Goal: Transaction & Acquisition: Purchase product/service

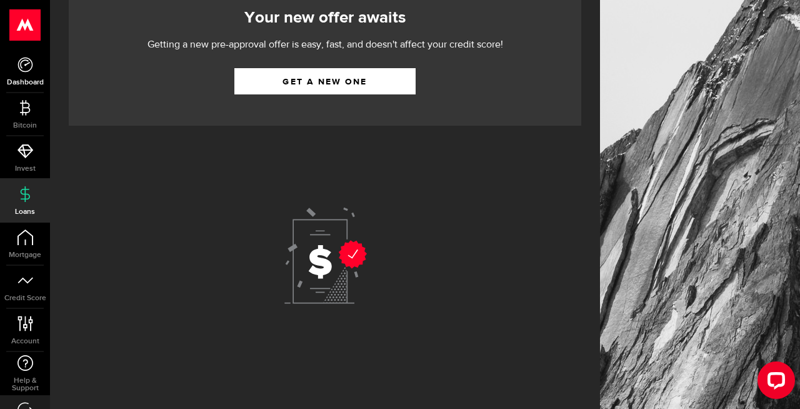
click at [31, 76] on link "Dashboard" at bounding box center [25, 71] width 50 height 42
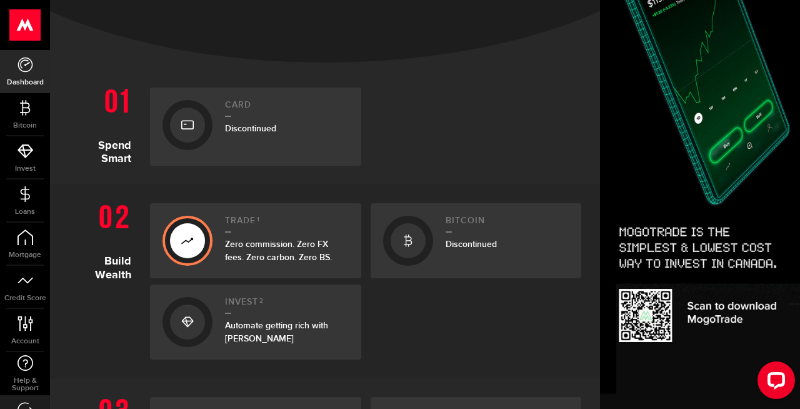
scroll to position [221, 0]
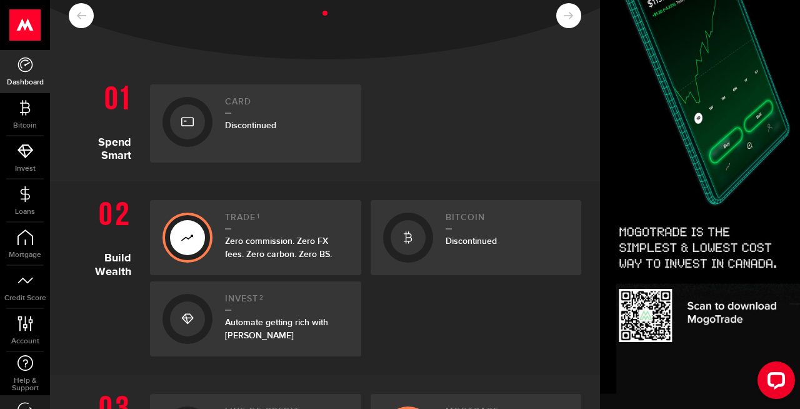
click at [192, 124] on use at bounding box center [187, 121] width 12 height 9
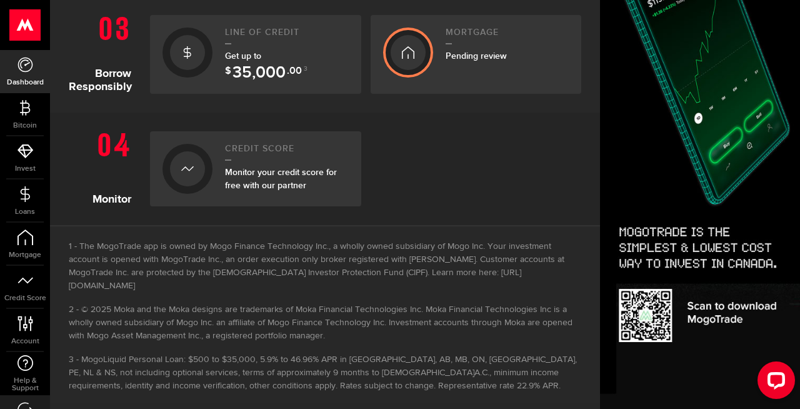
scroll to position [0, 0]
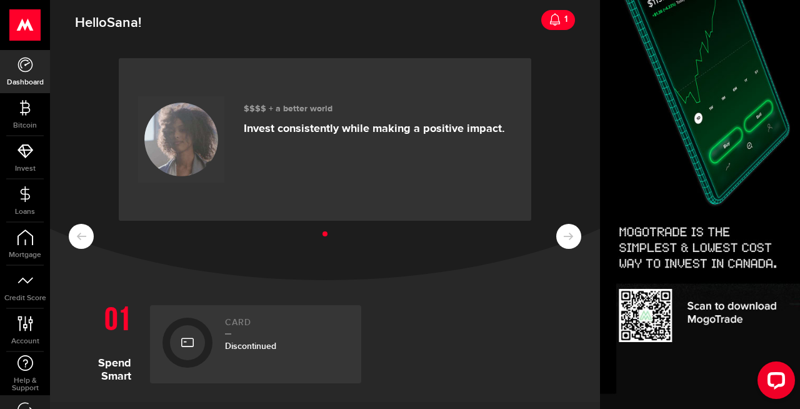
click at [561, 27] on div "1" at bounding box center [564, 19] width 6 height 26
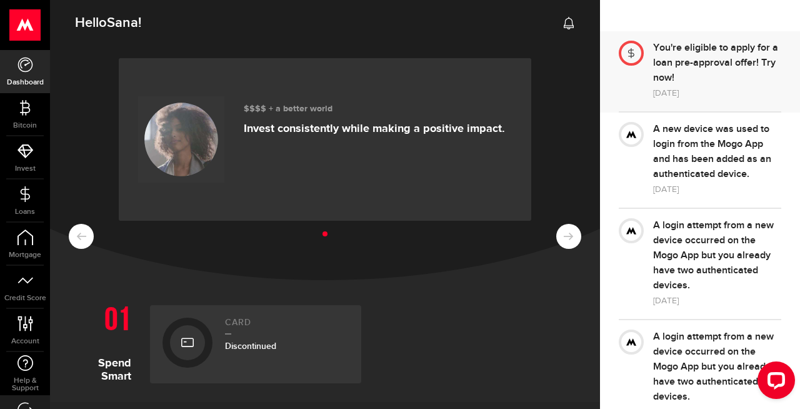
scroll to position [67, 0]
click at [633, 72] on div at bounding box center [636, 71] width 34 height 60
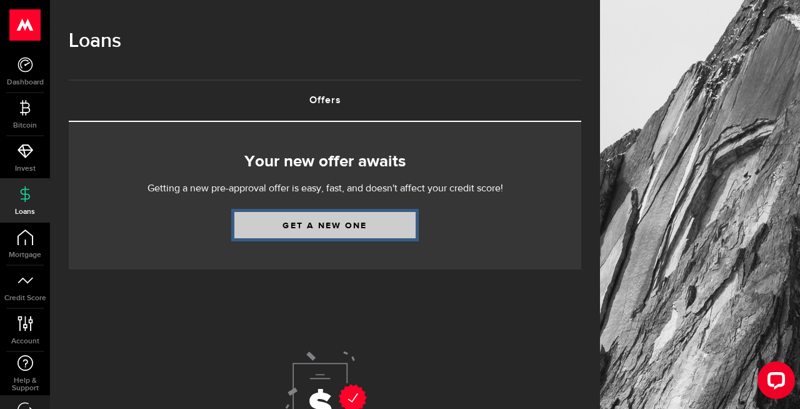
click at [329, 237] on link "Get a new one" at bounding box center [324, 225] width 181 height 26
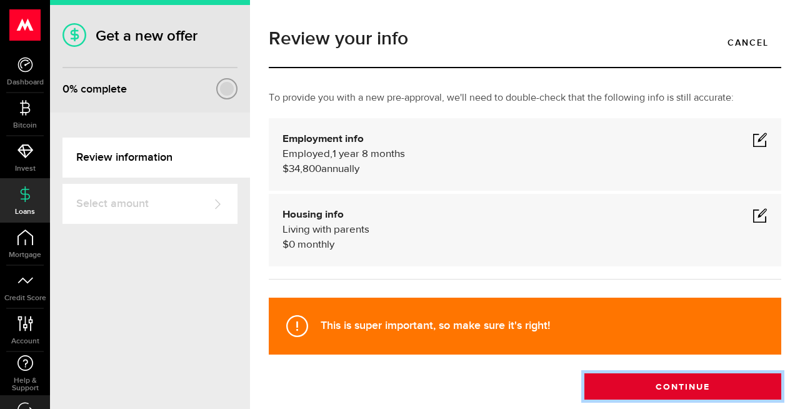
click at [650, 379] on button "Continue" at bounding box center [682, 386] width 197 height 26
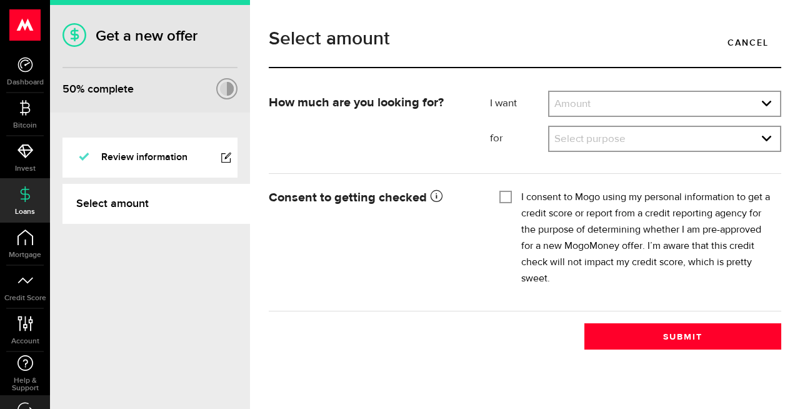
click at [599, 90] on div "Select amount Cancel" at bounding box center [524, 53] width 531 height 73
click at [607, 94] on link "expand select" at bounding box center [664, 104] width 231 height 24
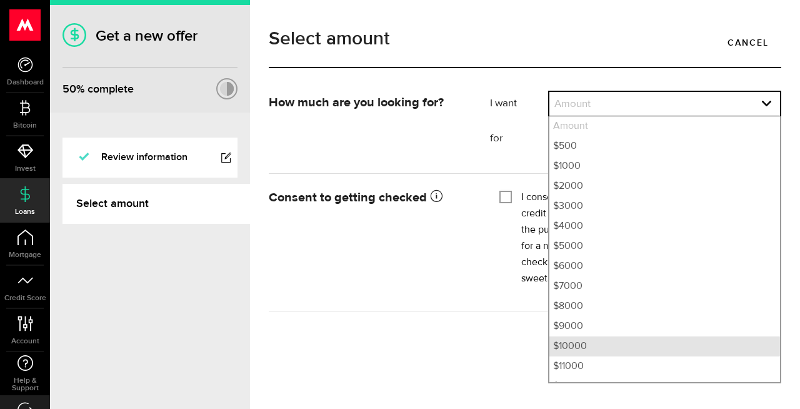
click at [574, 344] on li "$10000" at bounding box center [664, 346] width 231 height 20
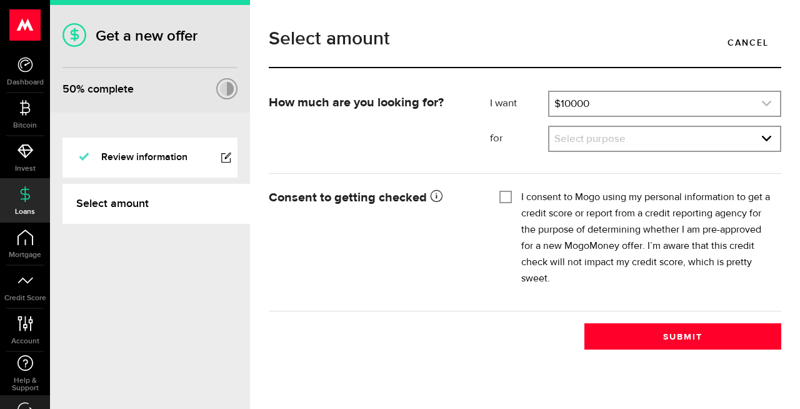
click at [600, 102] on link "expand select" at bounding box center [664, 104] width 231 height 24
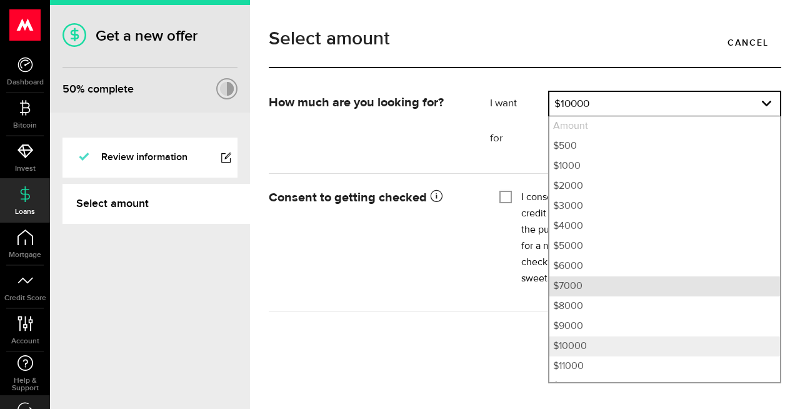
click at [577, 285] on li "$7000" at bounding box center [664, 286] width 231 height 20
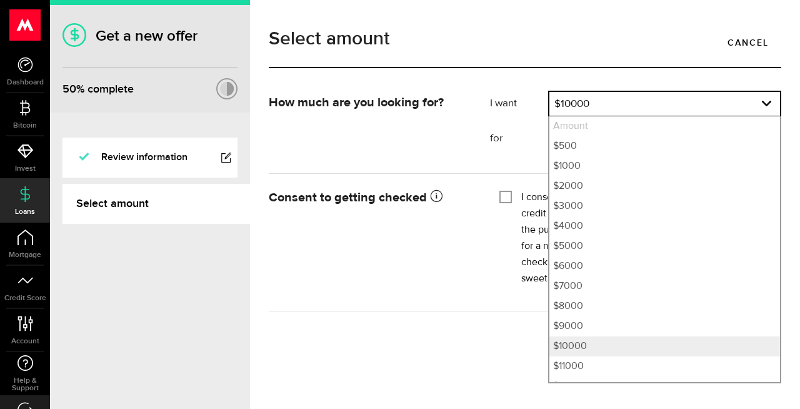
select select "7000"
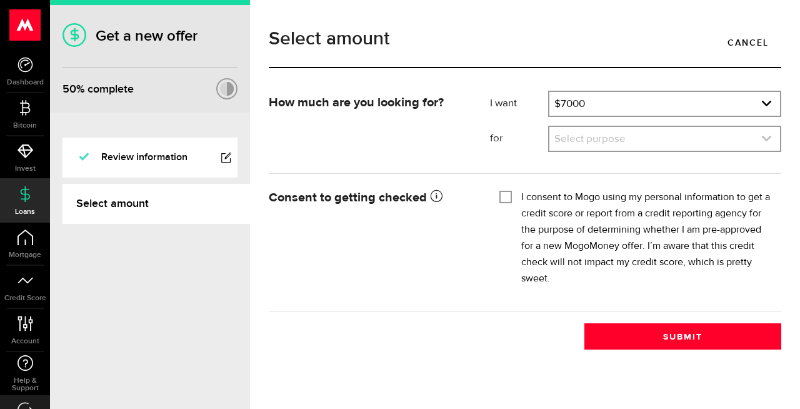
click at [584, 148] on link "expand select" at bounding box center [664, 139] width 231 height 24
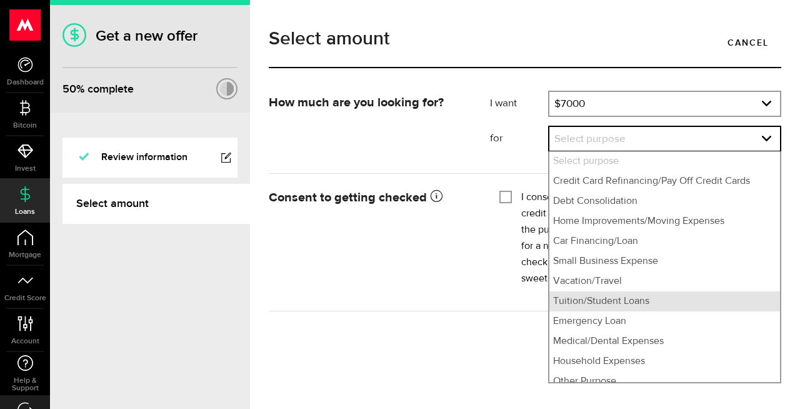
scroll to position [9, 0]
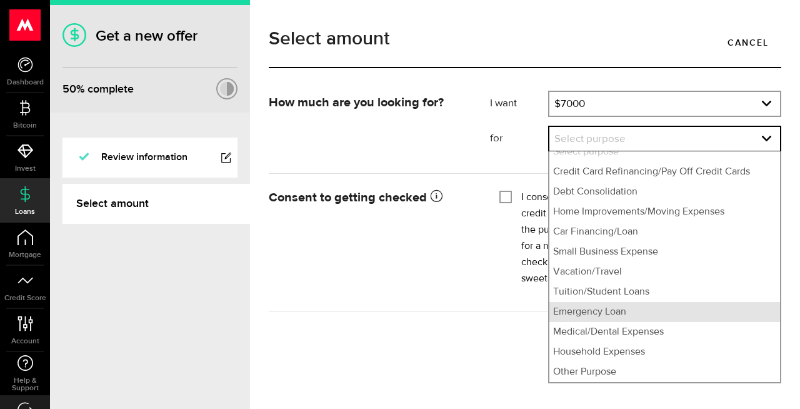
click at [600, 314] on li "Emergency Loan" at bounding box center [664, 312] width 231 height 20
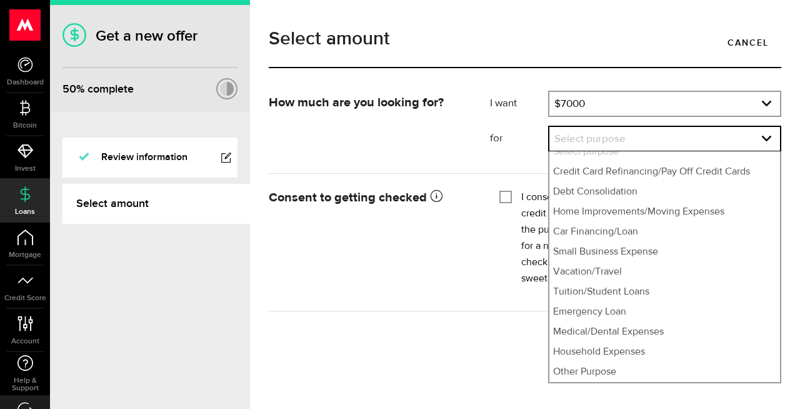
select select "Emergency Loan"
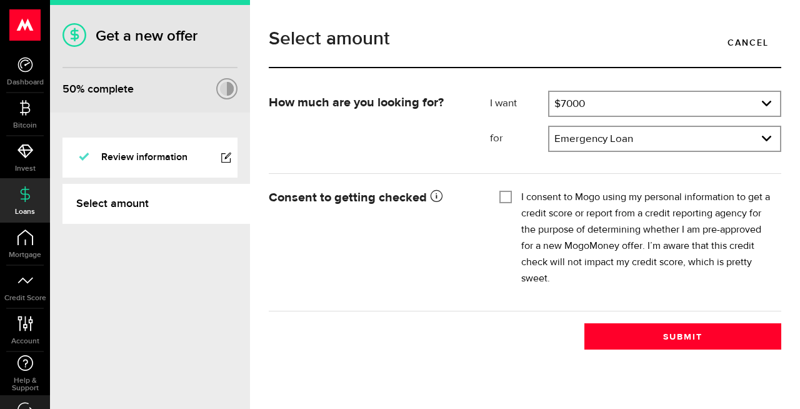
click at [501, 191] on input "I consent to Mogo using my personal information to get a credit score or report…" at bounding box center [505, 195] width 12 height 12
checkbox input "true"
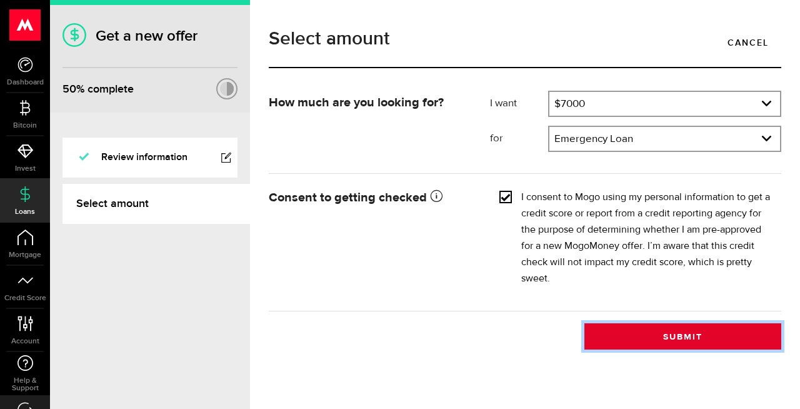
click at [639, 332] on button "Submit" at bounding box center [682, 336] width 197 height 26
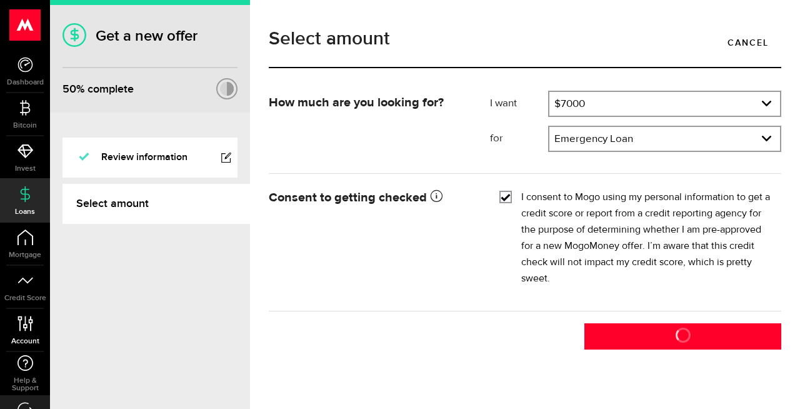
scroll to position [29, 0]
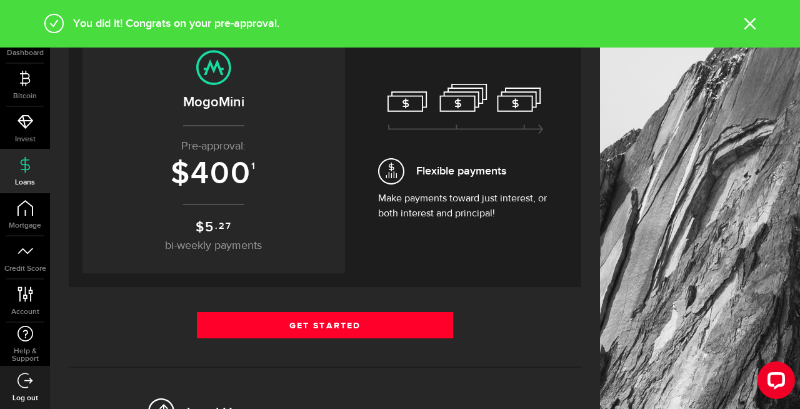
scroll to position [121, 0]
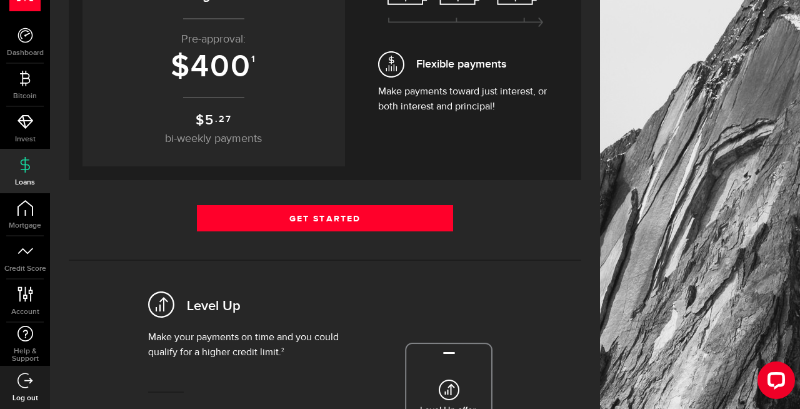
scroll to position [226, 0]
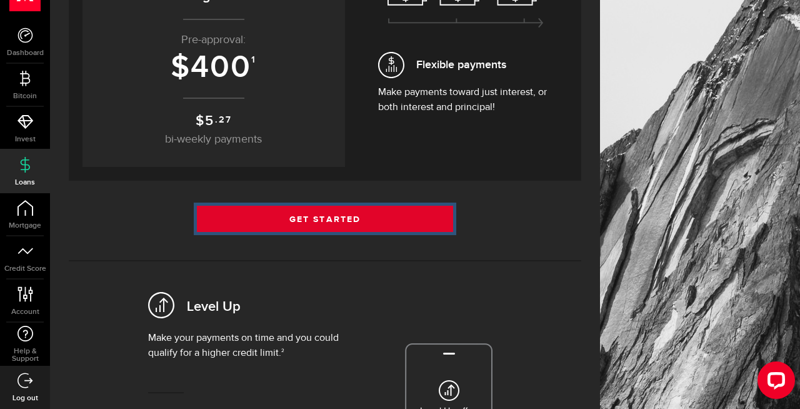
click at [267, 210] on link "Get Started" at bounding box center [325, 219] width 256 height 26
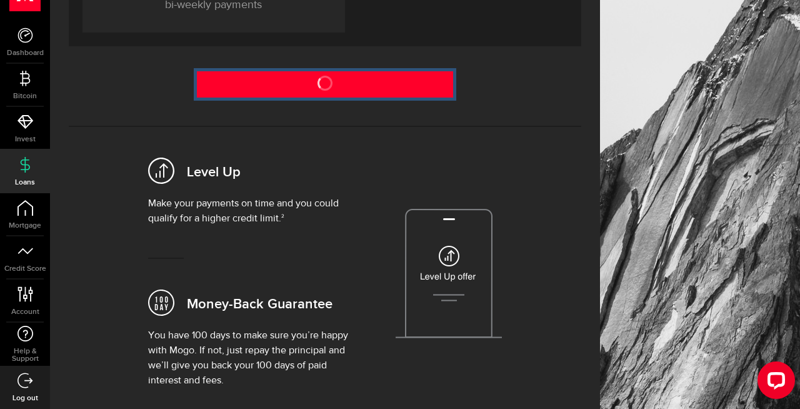
scroll to position [367, 0]
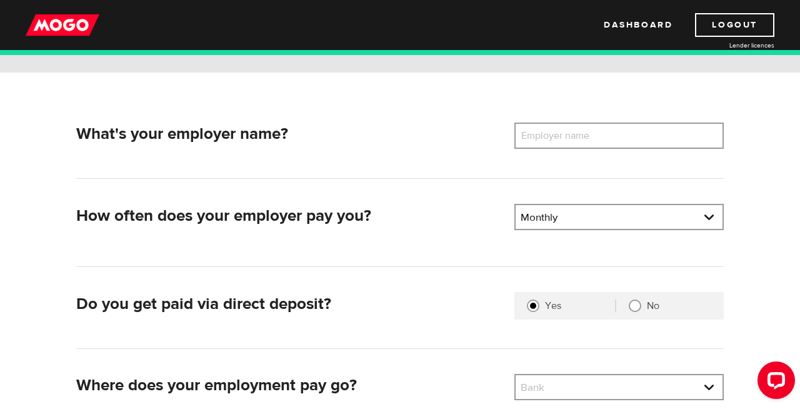
scroll to position [144, 0]
click at [572, 137] on label "Employer name" at bounding box center [564, 136] width 101 height 26
click at [572, 137] on input "Employer name" at bounding box center [618, 136] width 209 height 26
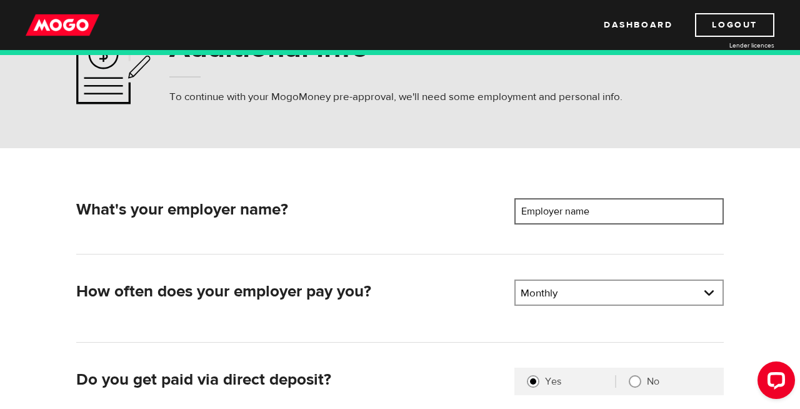
scroll to position [108, 0]
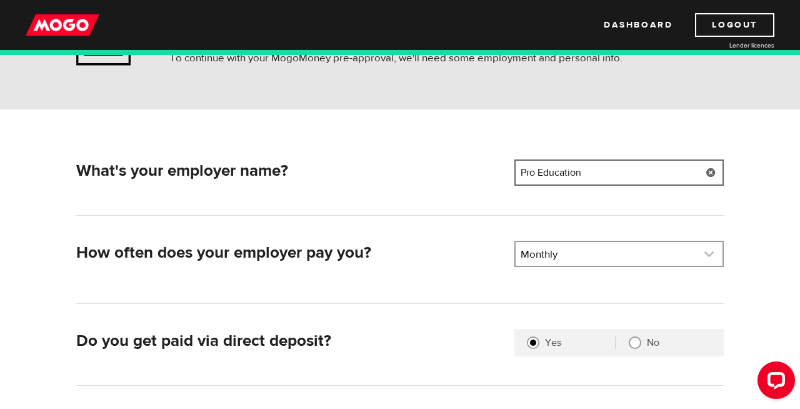
type input "Pro Education"
click at [605, 264] on link at bounding box center [618, 254] width 207 height 24
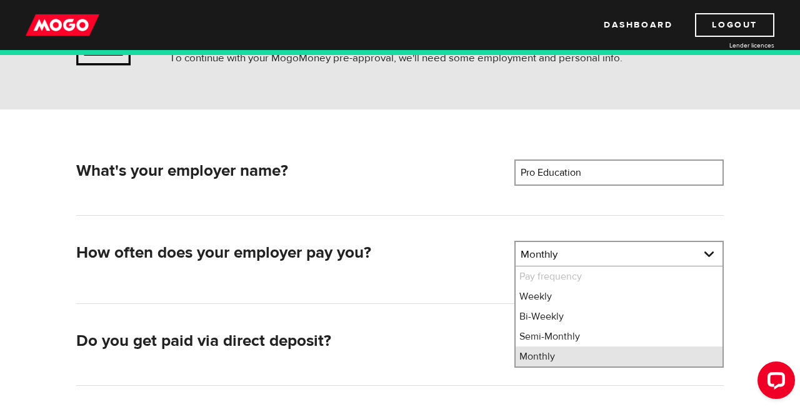
click at [579, 359] on li "Monthly" at bounding box center [618, 356] width 207 height 20
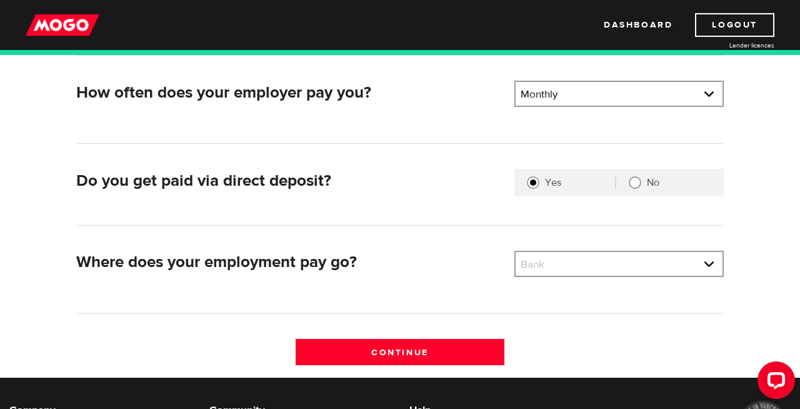
scroll to position [267, 0]
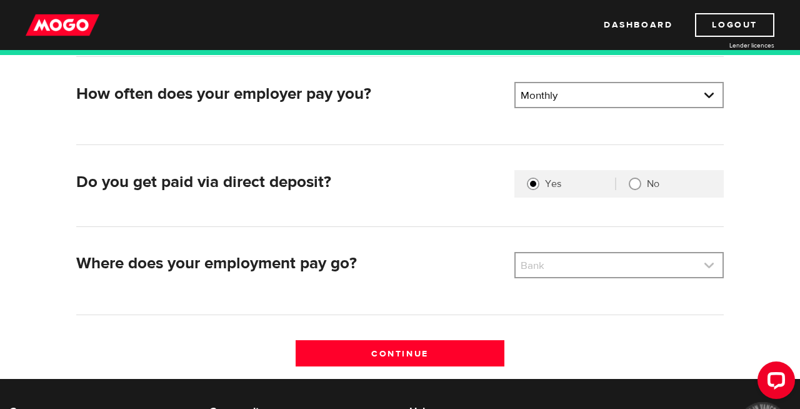
click at [579, 262] on link at bounding box center [618, 265] width 207 height 24
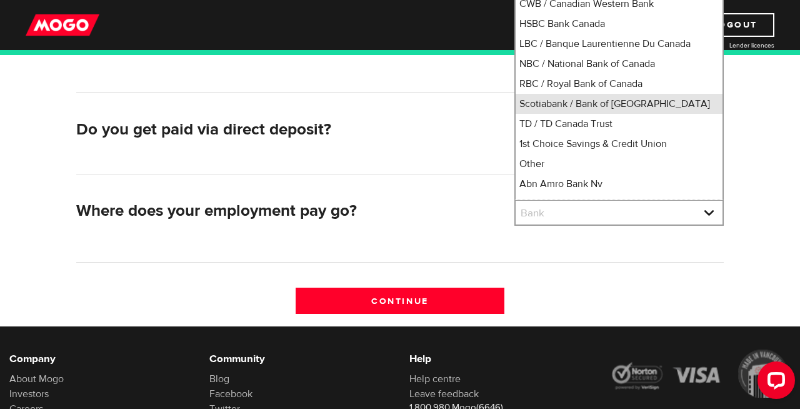
scroll to position [24, 0]
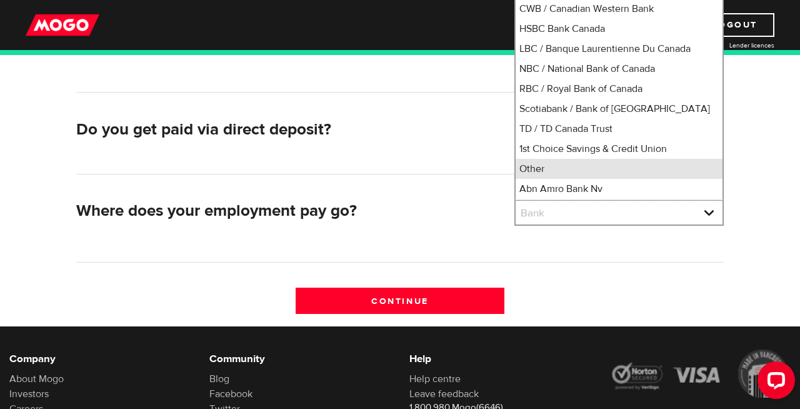
click at [582, 178] on li "Other" at bounding box center [618, 169] width 207 height 20
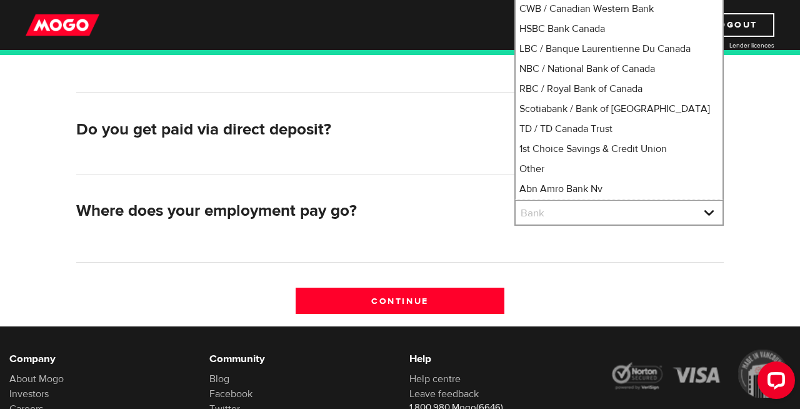
select select "0"
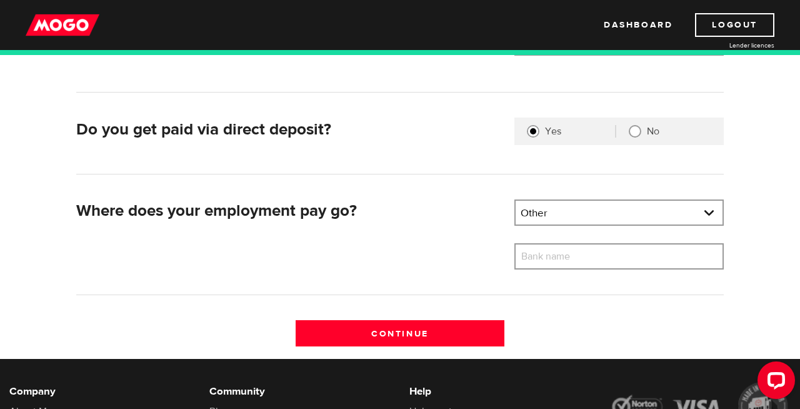
click at [566, 260] on label "Bank name" at bounding box center [554, 256] width 81 height 26
click at [566, 260] on input "Bank name" at bounding box center [618, 256] width 209 height 26
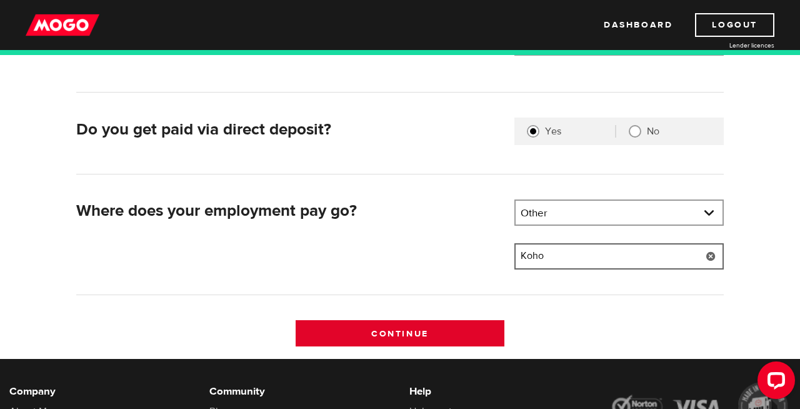
type input "Koho"
click at [460, 324] on input "Continue" at bounding box center [400, 333] width 209 height 26
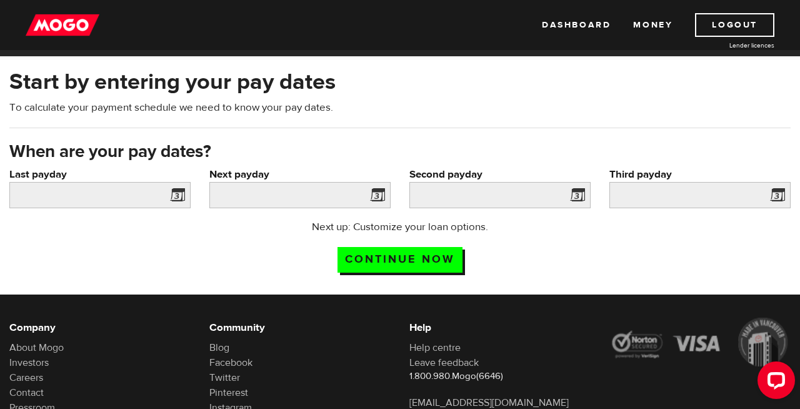
scroll to position [41, 0]
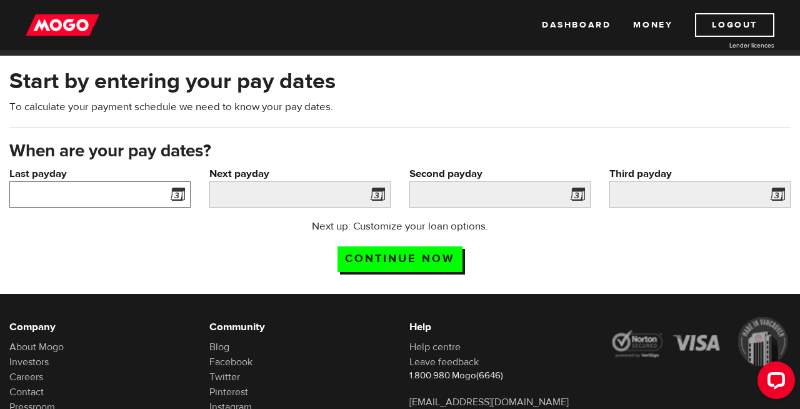
click at [161, 197] on input "Last payday" at bounding box center [99, 194] width 181 height 26
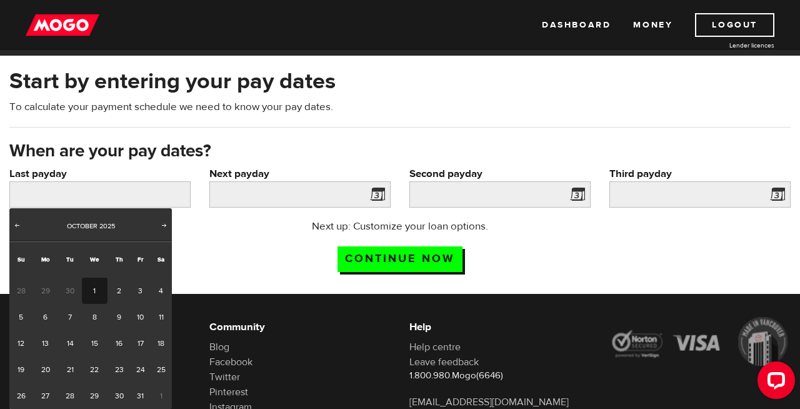
click at [92, 287] on link "1" at bounding box center [95, 290] width 26 height 26
type input "[DATE]"
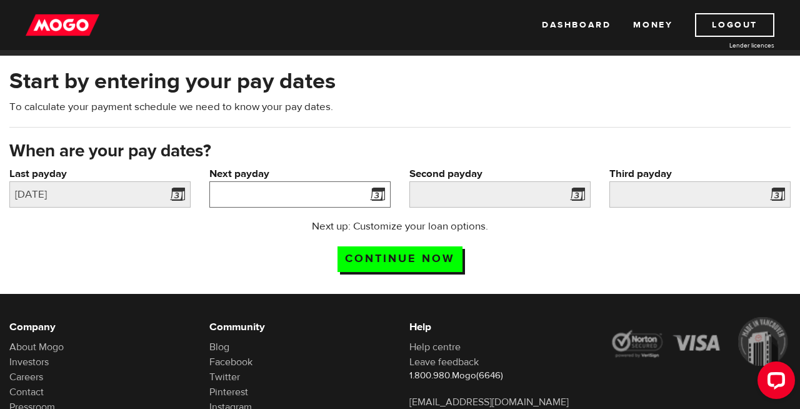
click at [325, 199] on input "Next payday" at bounding box center [299, 194] width 181 height 26
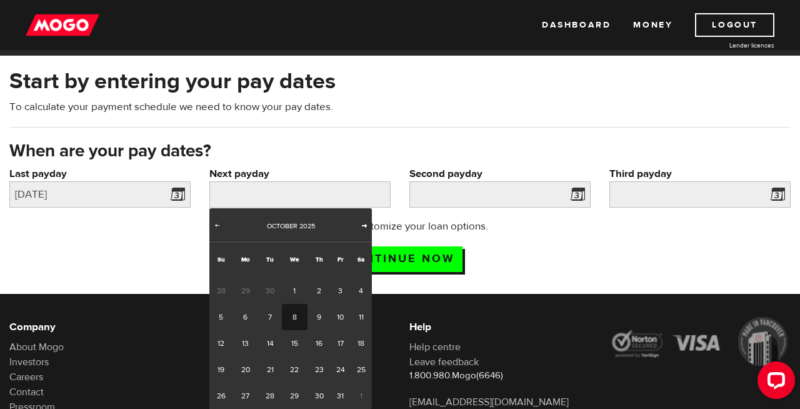
click at [362, 221] on span "Next" at bounding box center [364, 225] width 10 height 10
click at [352, 287] on link "1" at bounding box center [361, 290] width 22 height 26
type input "2025/11/01"
type input "2025/12/1"
type input "2025/12/31"
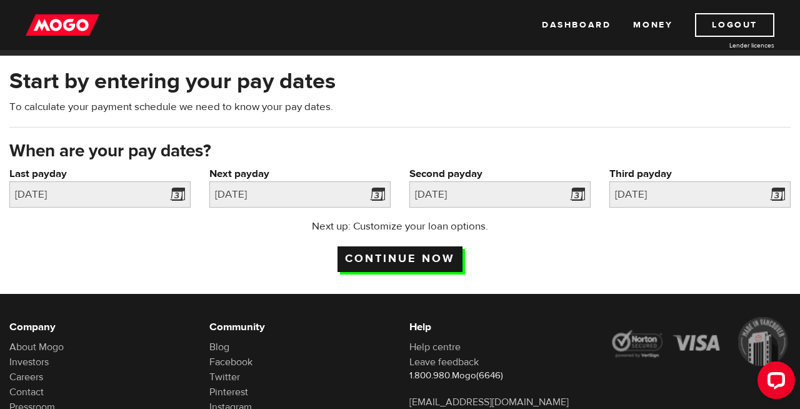
click at [433, 257] on input "Continue now" at bounding box center [399, 259] width 125 height 26
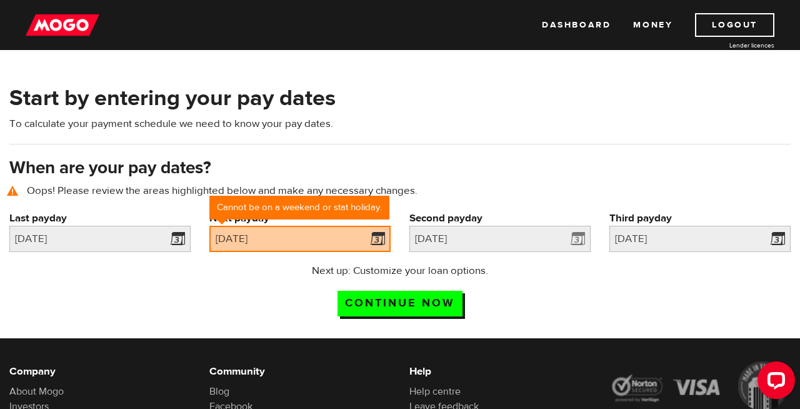
scroll to position [58, 0]
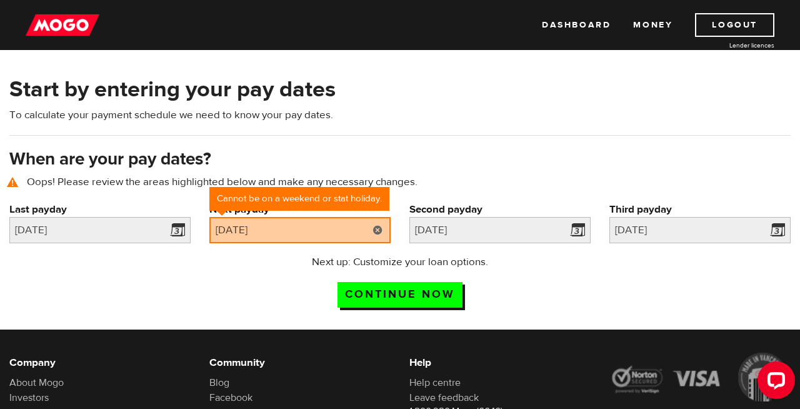
click at [377, 235] on link at bounding box center [378, 230] width 26 height 26
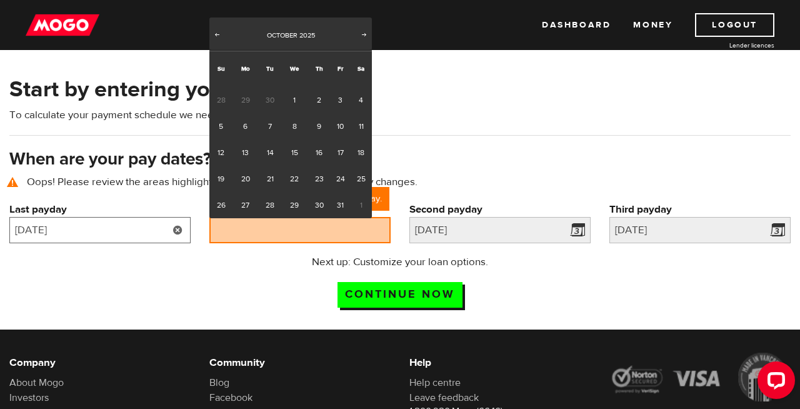
click at [153, 243] on input "2025/10/01" at bounding box center [99, 230] width 181 height 26
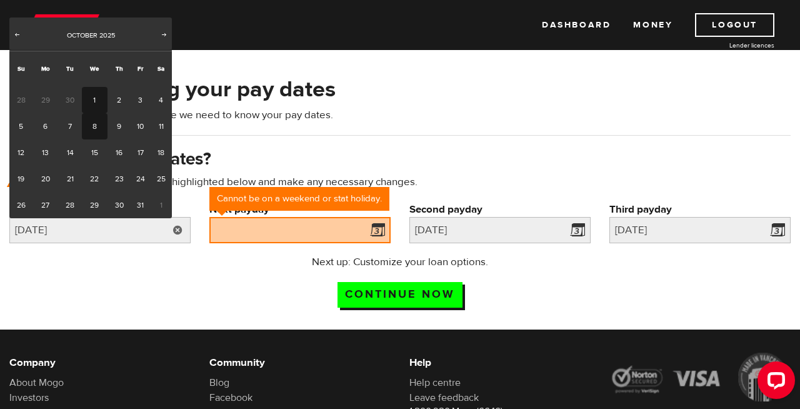
click at [94, 119] on link "8" at bounding box center [95, 126] width 26 height 26
type input "2025/10/08"
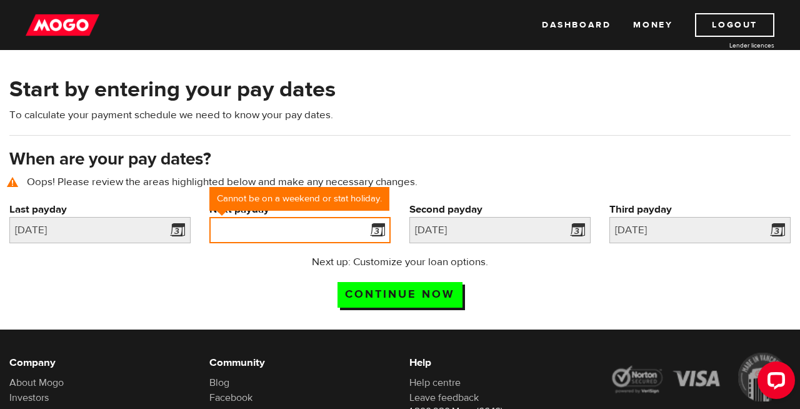
click at [279, 241] on input "Next payday" at bounding box center [299, 230] width 181 height 26
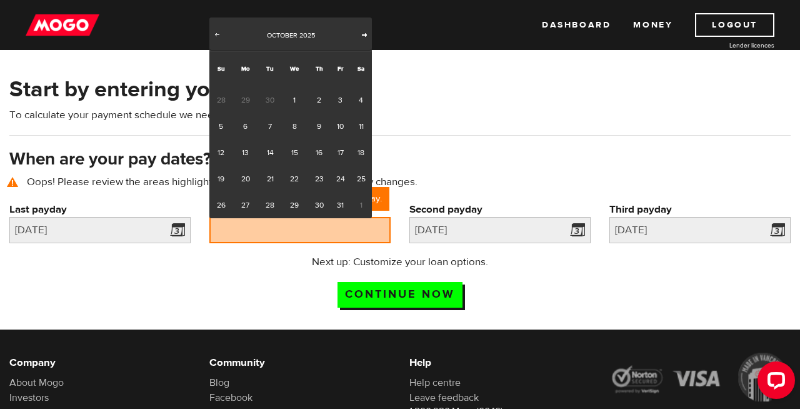
click at [362, 35] on span "Next" at bounding box center [364, 34] width 10 height 10
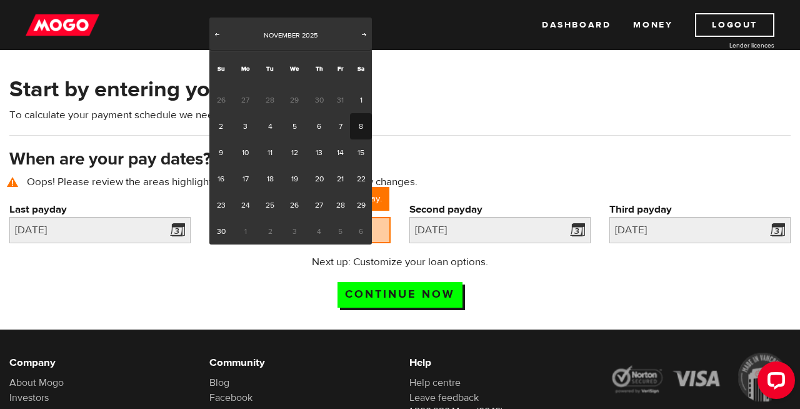
click at [355, 125] on link "8" at bounding box center [361, 126] width 22 height 26
type input "[DATE]"
type input "2025/12/8"
type input "2026/1/7"
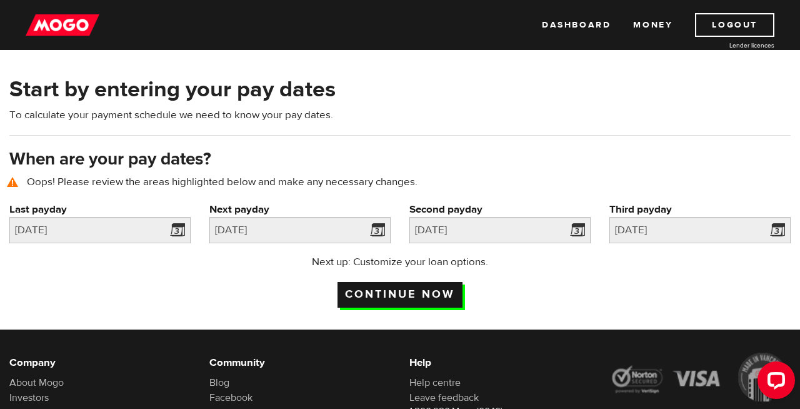
click at [412, 290] on input "Continue now" at bounding box center [399, 295] width 125 height 26
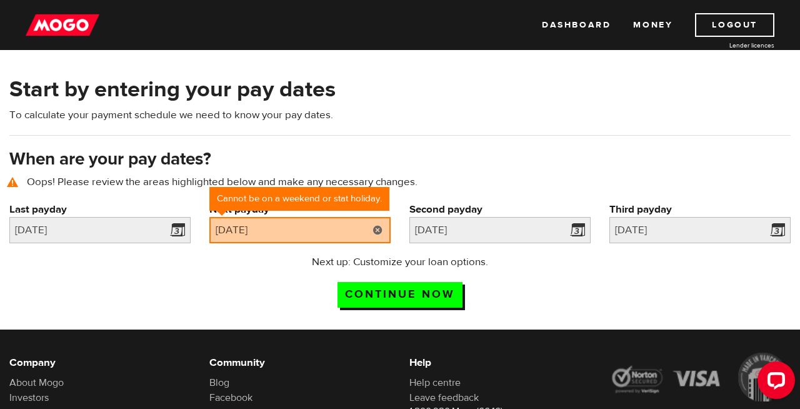
click at [381, 232] on link at bounding box center [378, 230] width 26 height 26
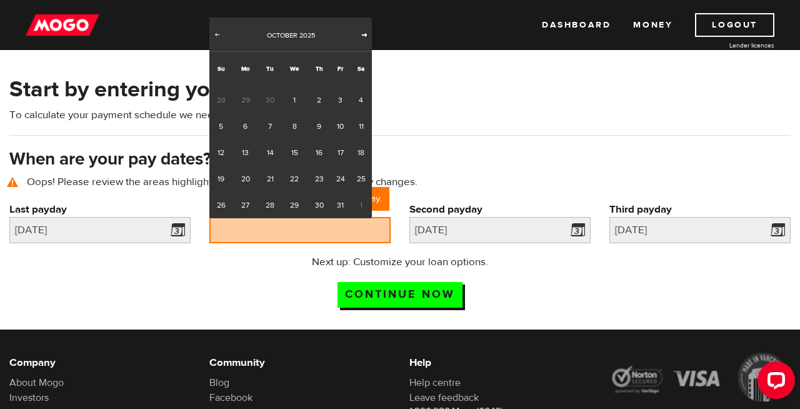
click at [364, 37] on span "Next" at bounding box center [364, 34] width 10 height 10
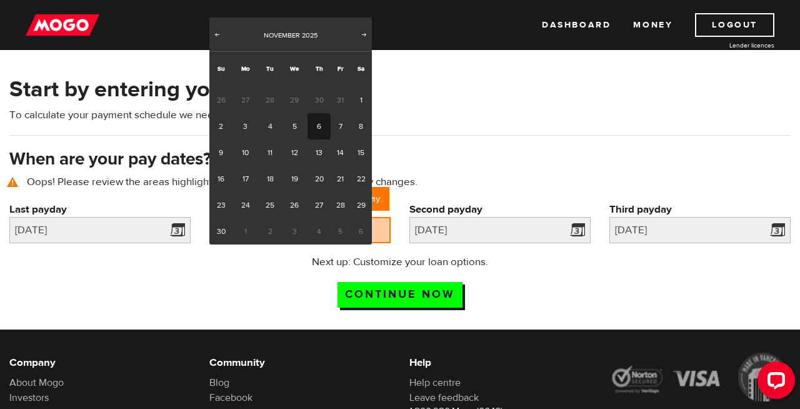
click at [326, 127] on link "6" at bounding box center [318, 126] width 23 height 26
type input "[DATE]"
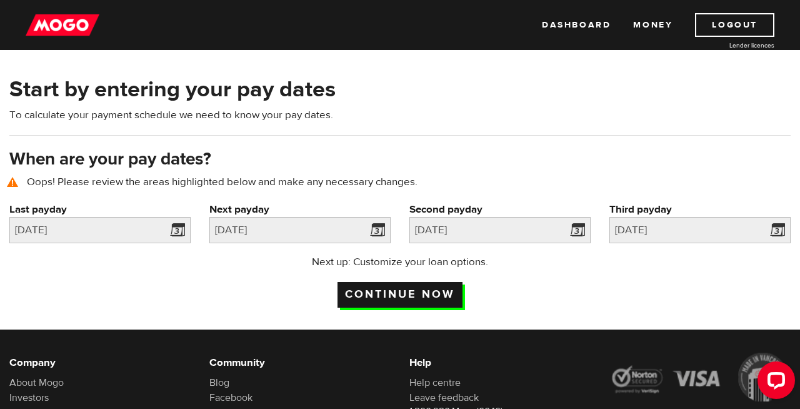
click at [387, 292] on input "Continue now" at bounding box center [399, 295] width 125 height 26
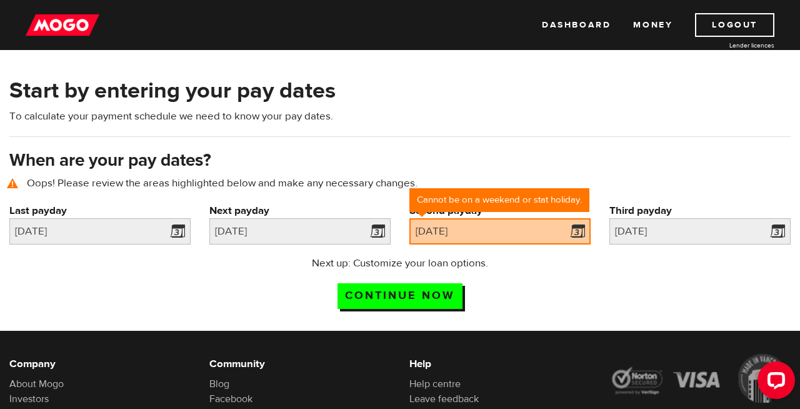
scroll to position [58, 0]
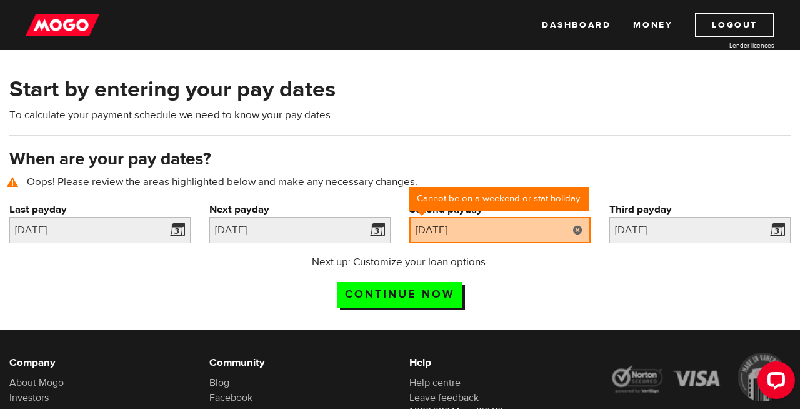
click at [584, 232] on link at bounding box center [578, 230] width 26 height 26
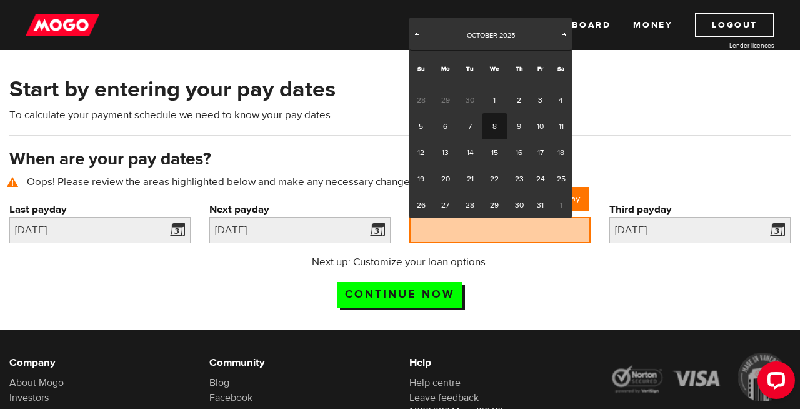
click at [573, 273] on div "Next up: Customize your loan options. Continue now" at bounding box center [400, 285] width 800 height 62
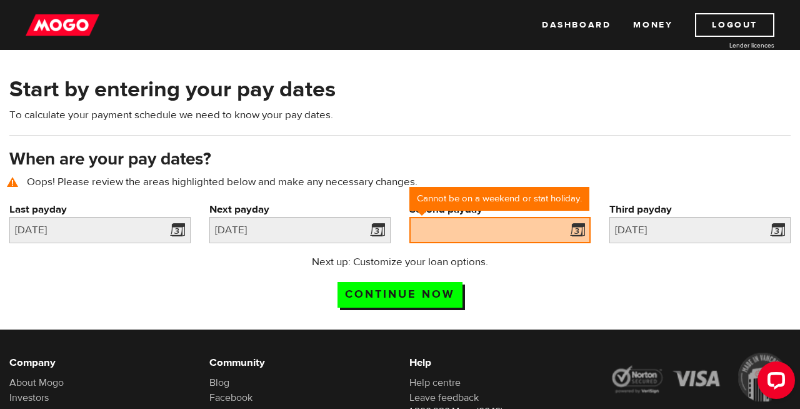
click at [598, 154] on h3 "When are your pay dates?" at bounding box center [399, 159] width 781 height 20
click at [576, 230] on span at bounding box center [574, 232] width 19 height 20
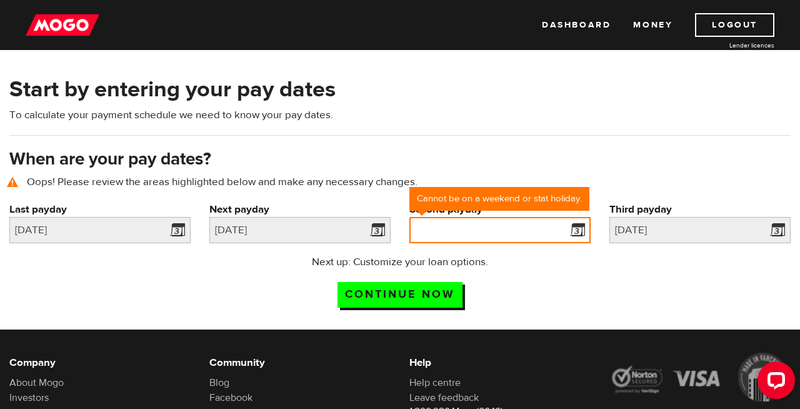
click at [543, 226] on input "Second payday" at bounding box center [499, 230] width 181 height 26
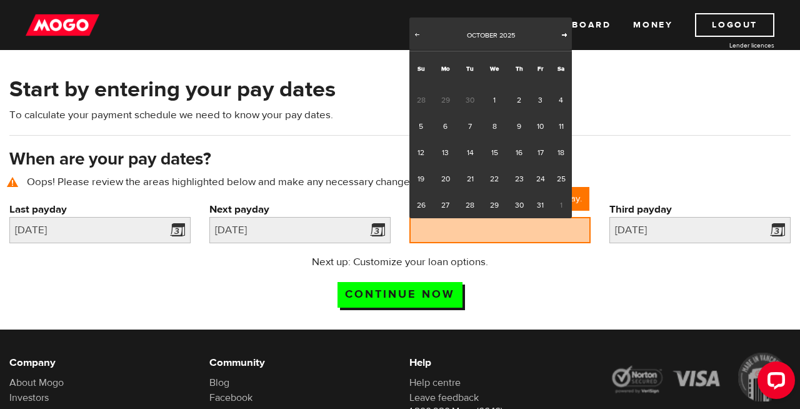
click at [564, 33] on span "Next" at bounding box center [564, 34] width 10 height 10
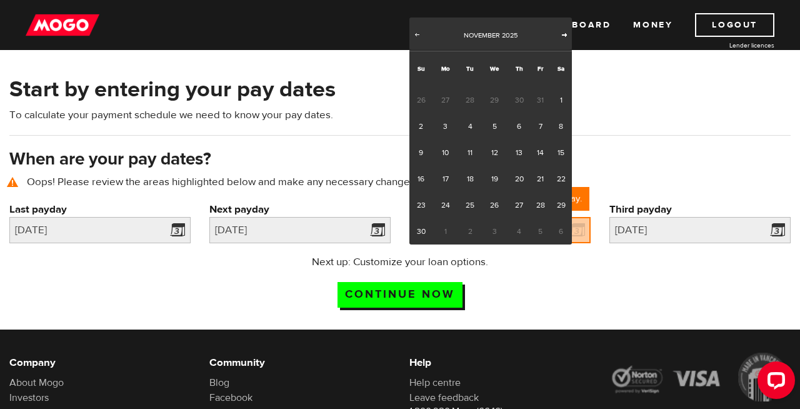
click at [564, 33] on span "Next" at bounding box center [564, 34] width 10 height 10
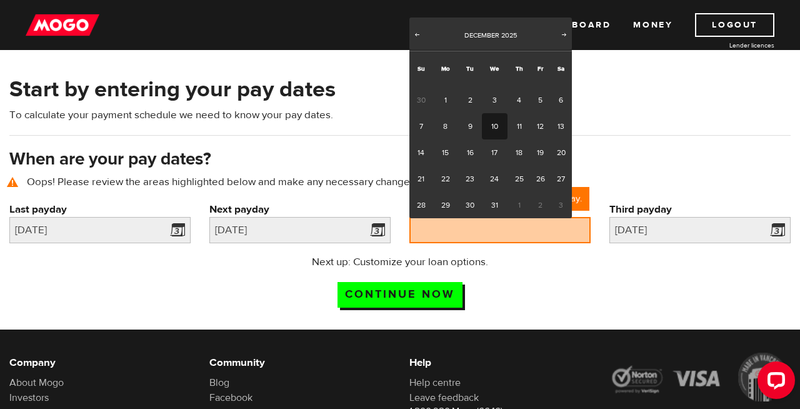
click at [498, 127] on link "10" at bounding box center [495, 126] width 26 height 26
type input "2025/12/10"
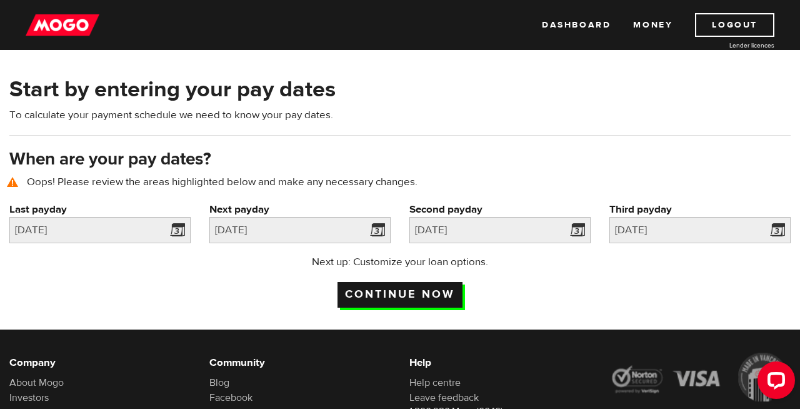
click at [416, 294] on input "Continue now" at bounding box center [399, 295] width 125 height 26
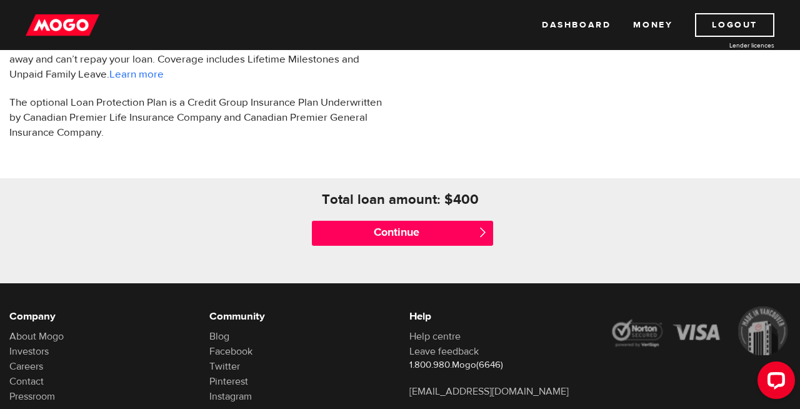
scroll to position [495, 0]
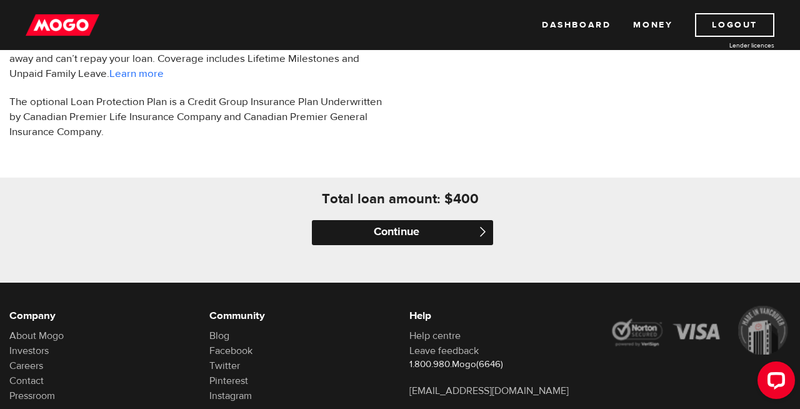
click at [447, 233] on input "Continue" at bounding box center [402, 232] width 181 height 25
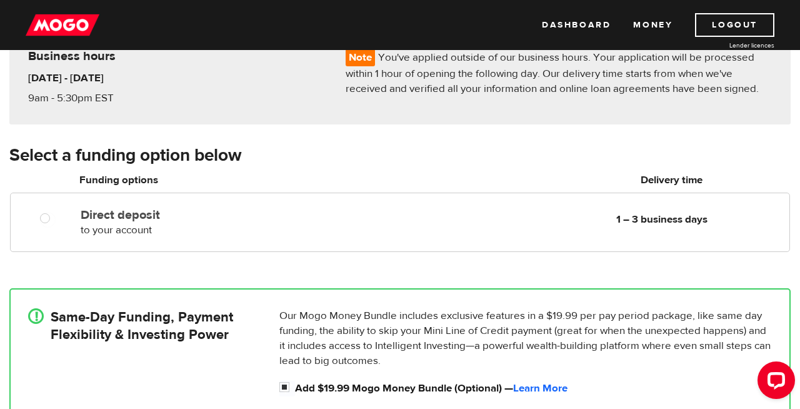
scroll to position [134, 0]
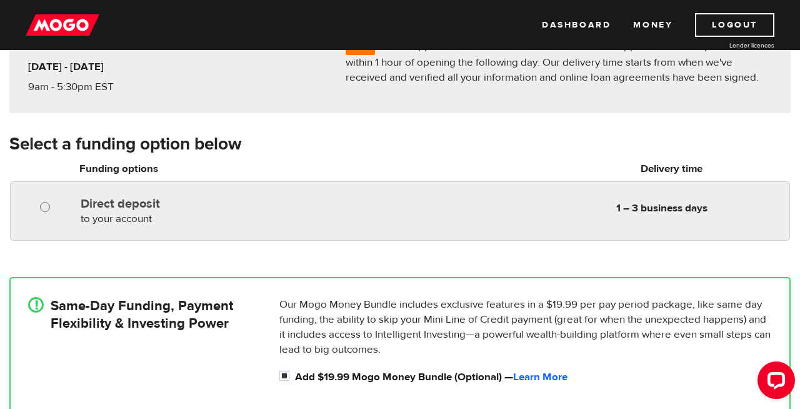
click at [42, 211] on input "Direct deposit" at bounding box center [48, 209] width 16 height 16
radio input "true"
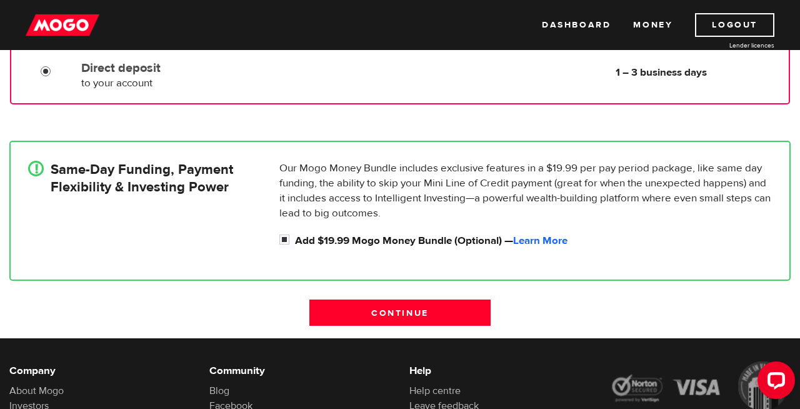
scroll to position [275, 0]
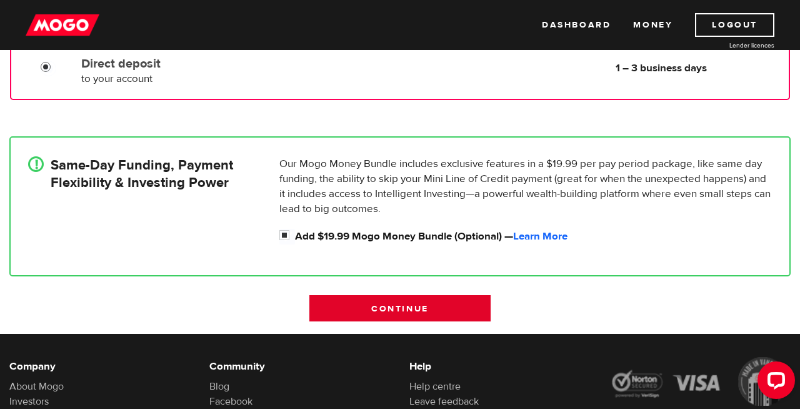
click at [384, 315] on input "Continue" at bounding box center [399, 308] width 181 height 26
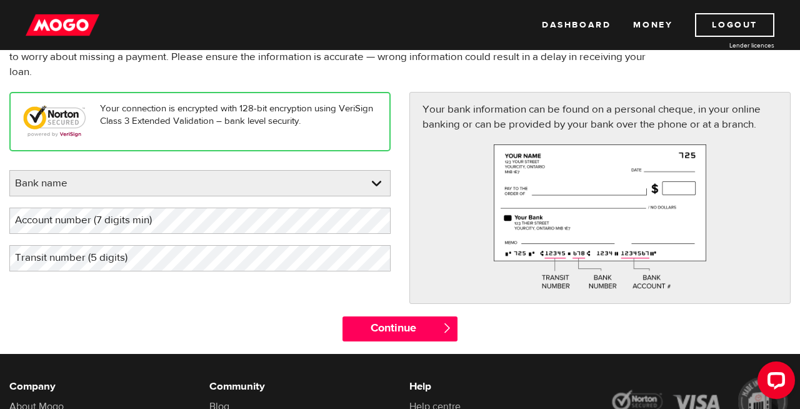
scroll to position [121, 0]
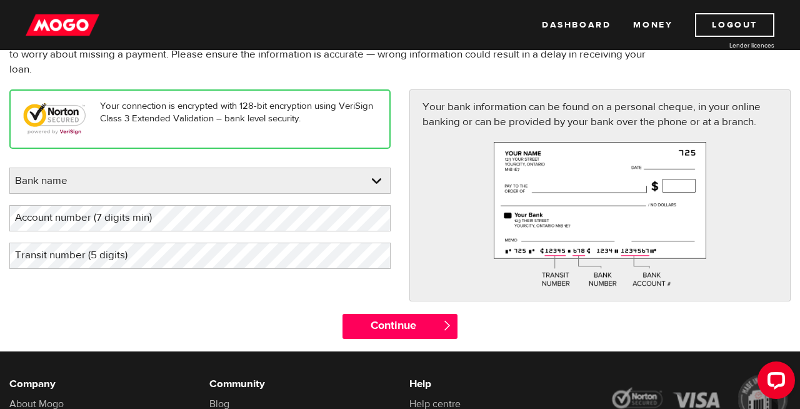
click at [357, 167] on div "Your connection is encrypted with 128-bit encryption using VeriSign Class 3 Ext…" at bounding box center [200, 184] width 400 height 191
click at [355, 172] on link at bounding box center [200, 180] width 380 height 25
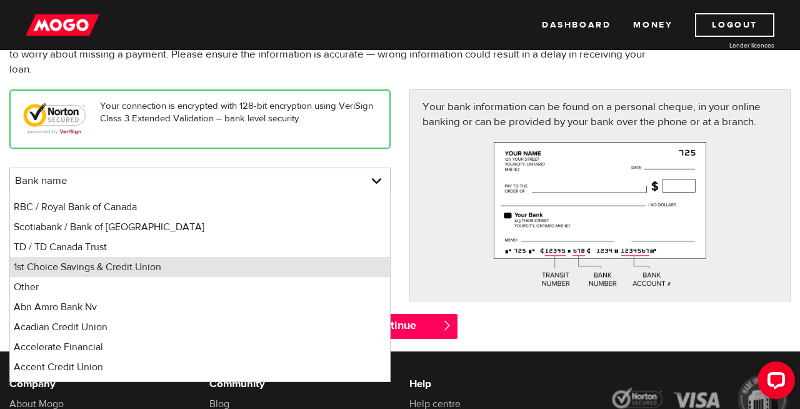
scroll to position [217, 0]
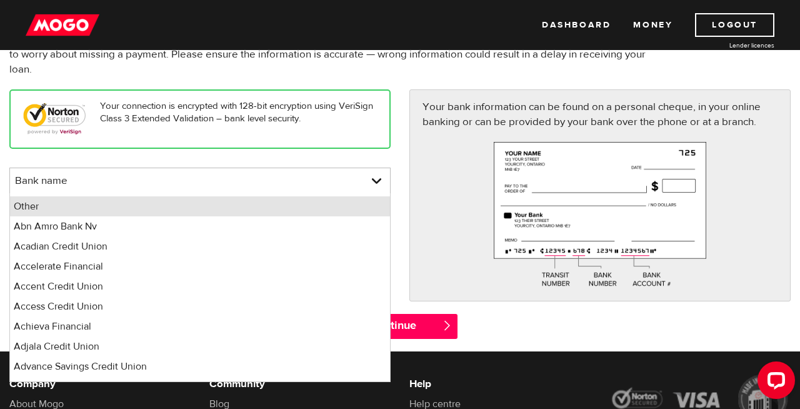
click at [286, 211] on li "Other" at bounding box center [200, 206] width 380 height 20
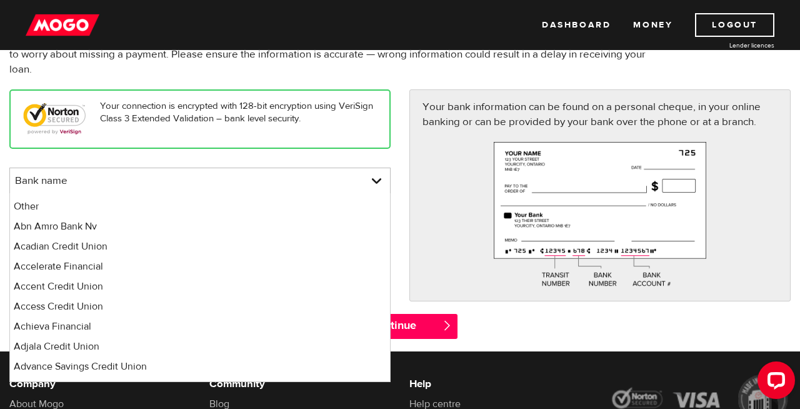
select select "0"
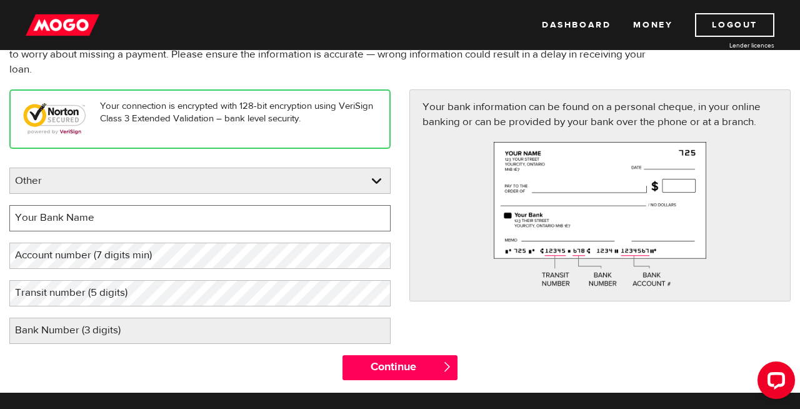
click at [270, 223] on input "Your Bank Name" at bounding box center [199, 218] width 381 height 26
type input "Koho"
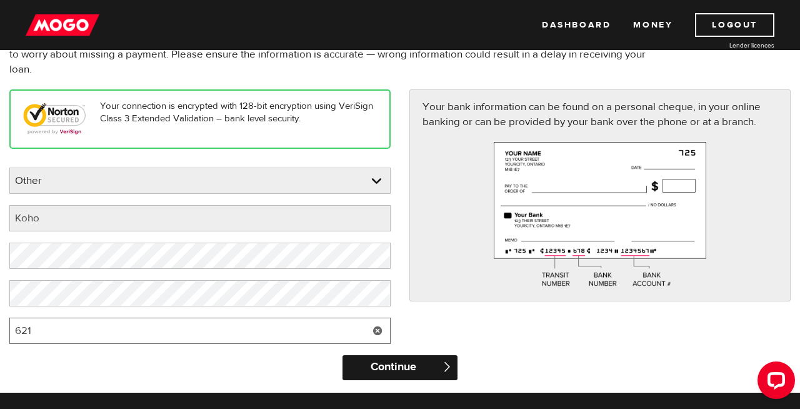
type input "621"
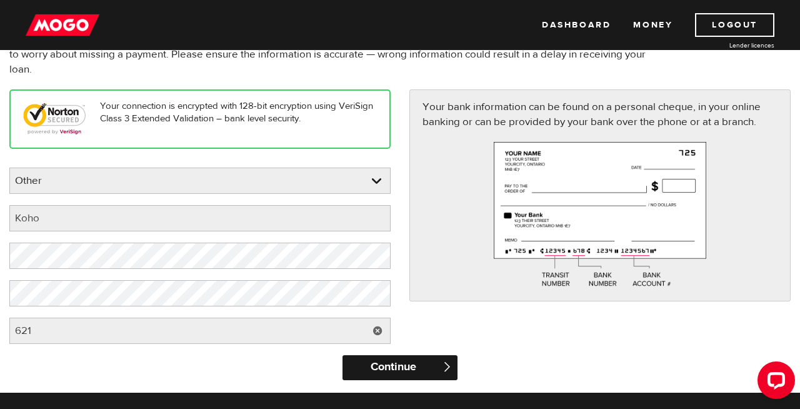
click at [355, 366] on input "Continue" at bounding box center [399, 367] width 114 height 25
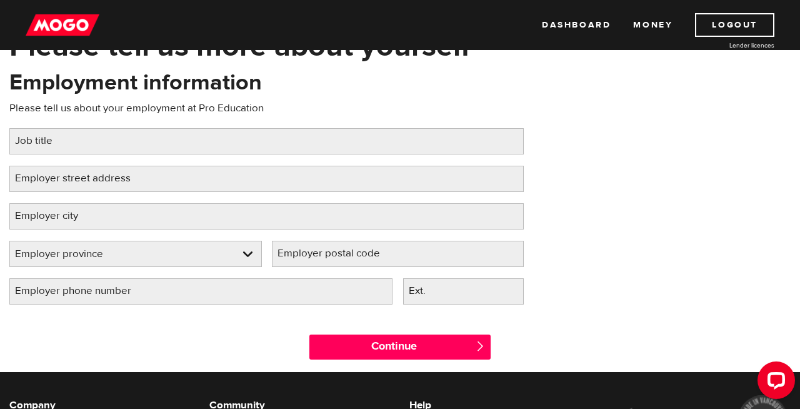
scroll to position [82, 0]
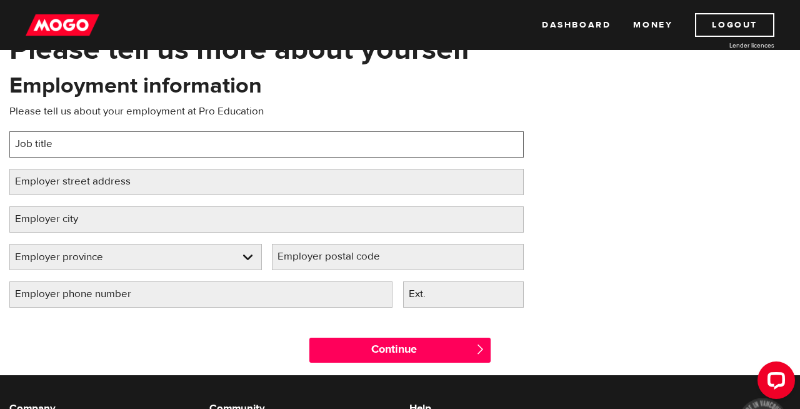
click at [190, 131] on input "Job title" at bounding box center [266, 144] width 514 height 26
click at [166, 141] on input "Education Advisor" at bounding box center [266, 144] width 514 height 26
type input "Education Advisor"
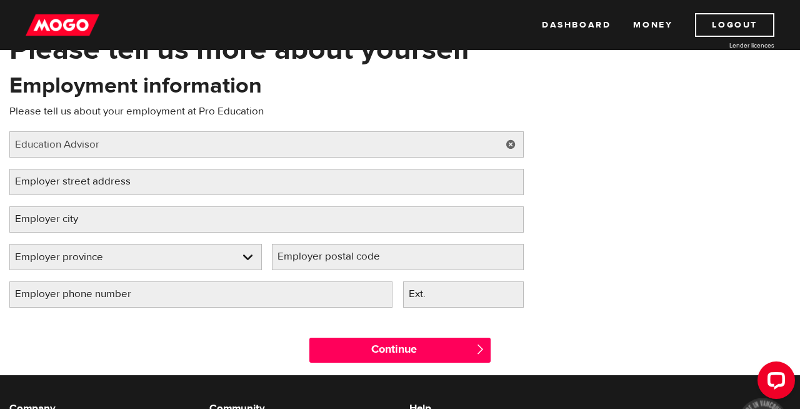
click at [90, 191] on label "Employer street address" at bounding box center [82, 182] width 147 height 26
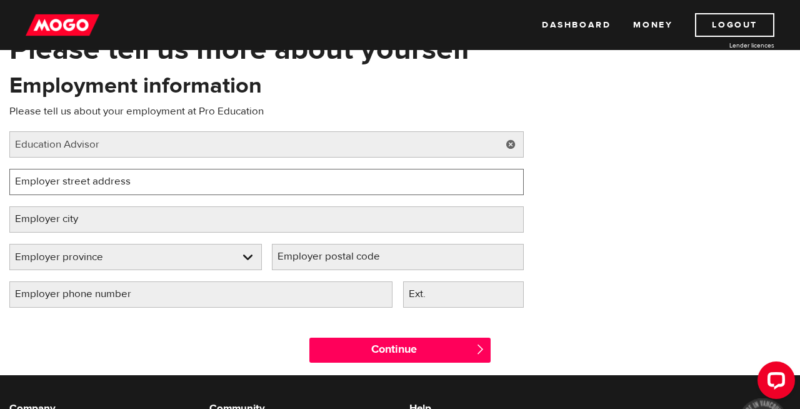
click at [90, 191] on input "Employer street address" at bounding box center [266, 182] width 514 height 26
type input "[STREET_ADDRESS]"
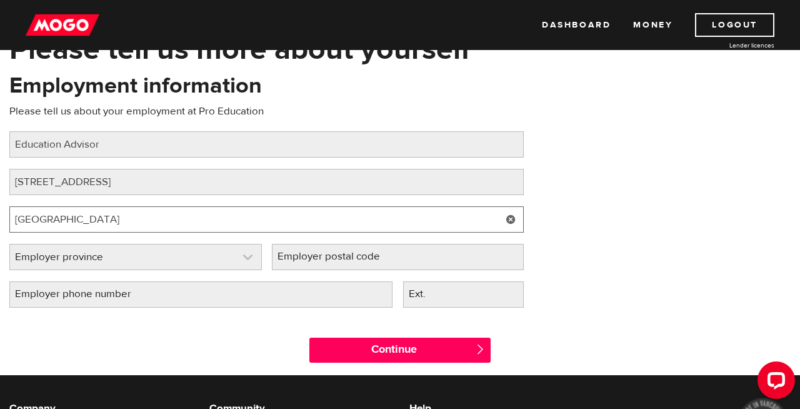
type input "Calgary"
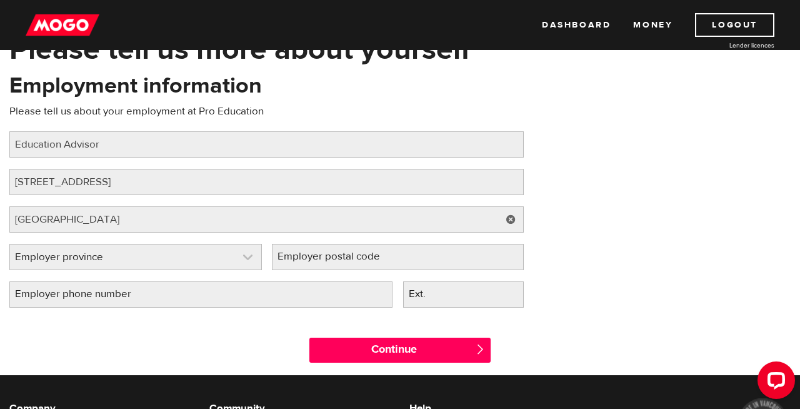
click at [71, 249] on link at bounding box center [135, 256] width 251 height 25
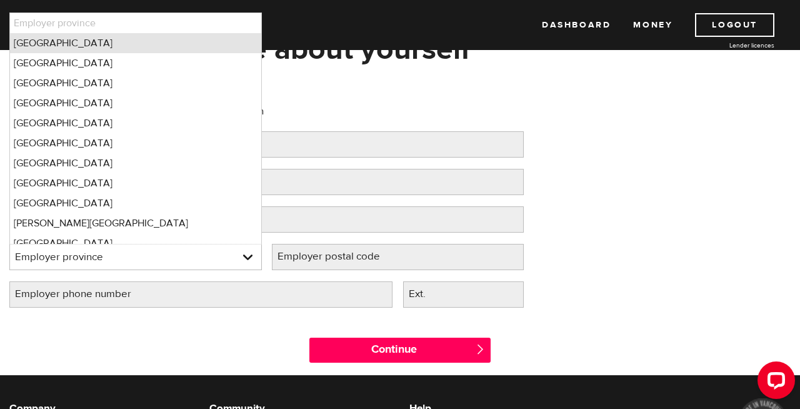
scroll to position [9, 0]
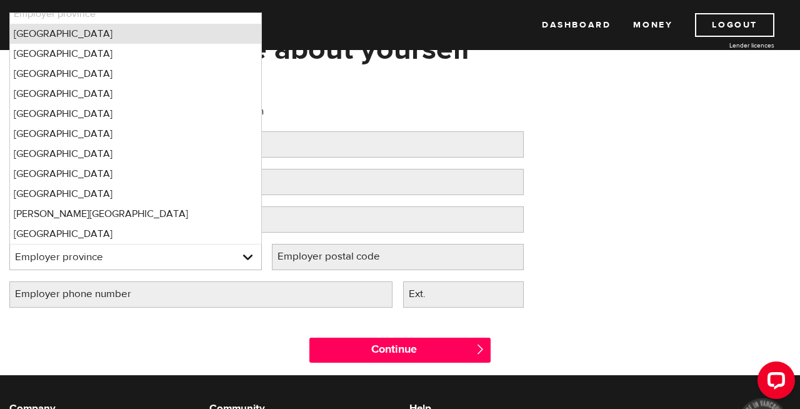
click at [104, 36] on li "Alberta" at bounding box center [135, 34] width 251 height 20
select select "AB"
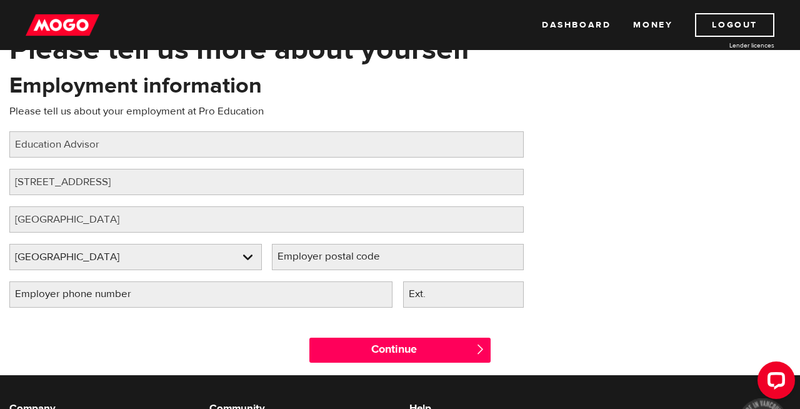
click at [341, 265] on label "Employer postal code" at bounding box center [339, 257] width 134 height 26
click at [341, 265] on input "Employer postal code" at bounding box center [398, 257] width 252 height 26
type input "T3J3Z8"
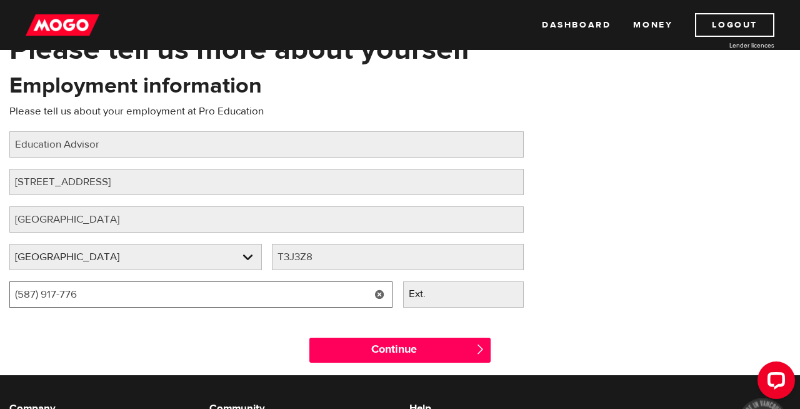
type input "(587) 917-7768"
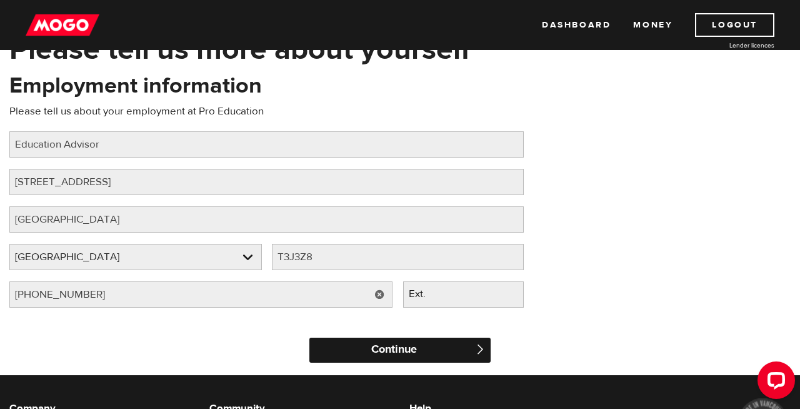
click at [408, 353] on input "Continue" at bounding box center [399, 349] width 181 height 25
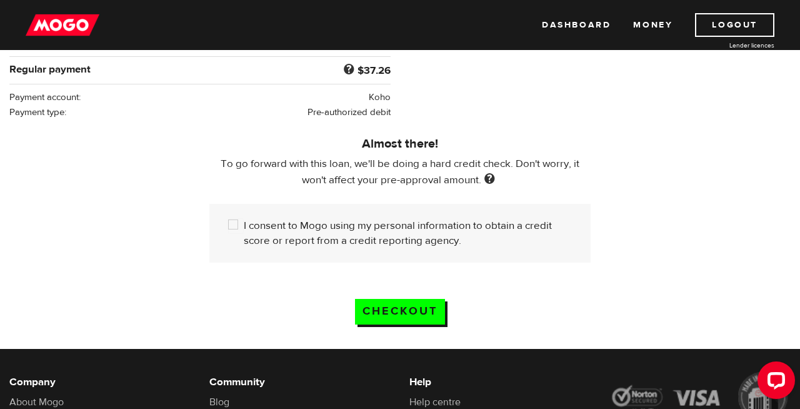
scroll to position [309, 0]
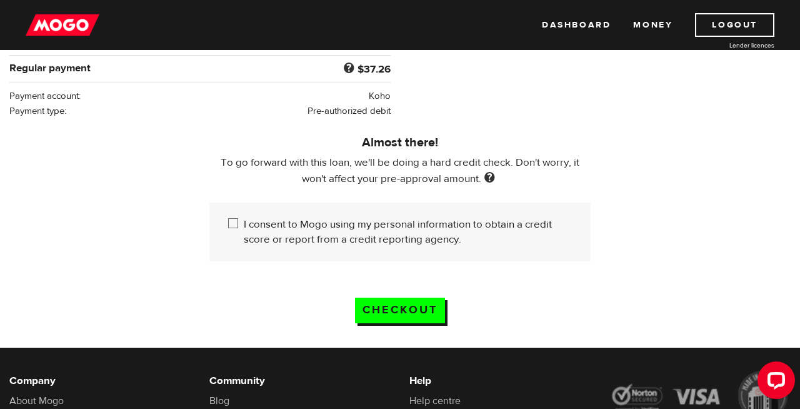
click at [230, 230] on input "I consent to Mogo using my personal information to obtain a credit score or rep…" at bounding box center [236, 225] width 16 height 16
checkbox input "true"
click at [371, 311] on input "Checkout" at bounding box center [400, 310] width 90 height 26
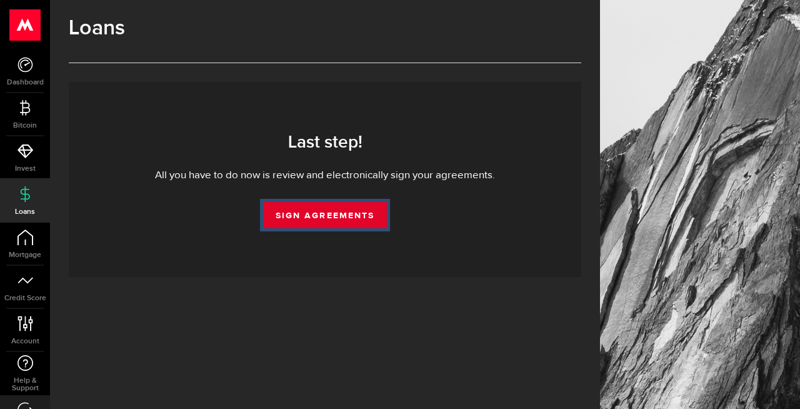
click at [347, 224] on link "Sign Agreements" at bounding box center [325, 215] width 124 height 26
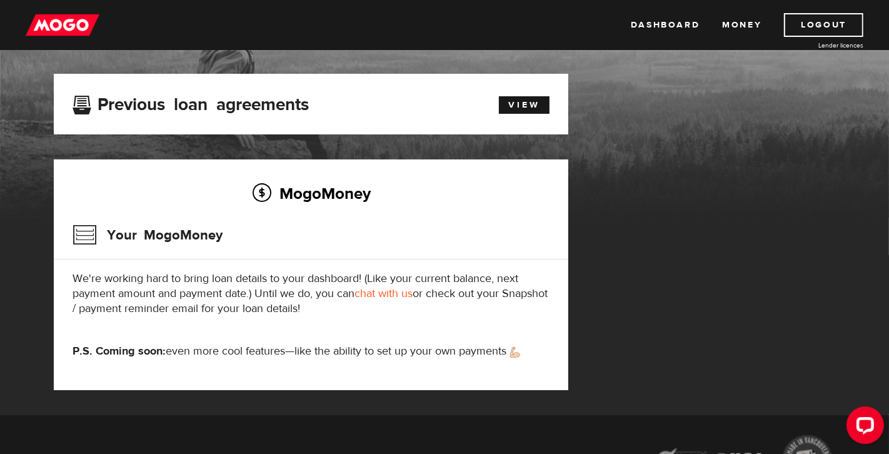
scroll to position [46, 0]
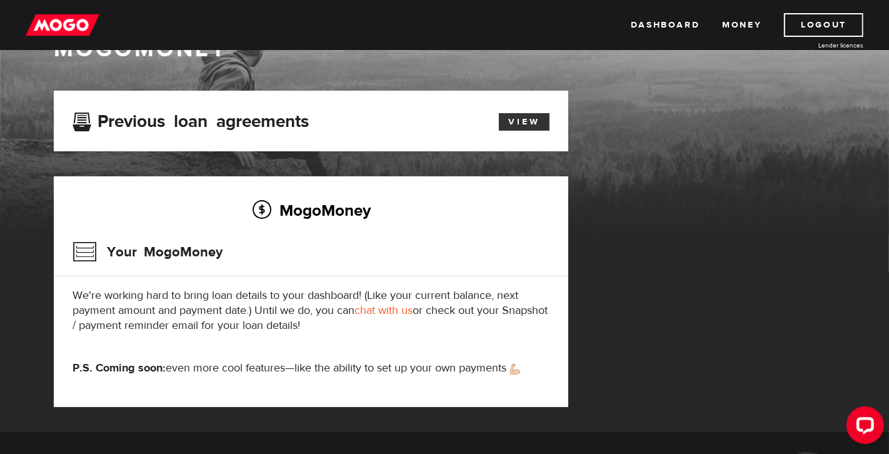
click at [512, 119] on link "View" at bounding box center [524, 121] width 51 height 17
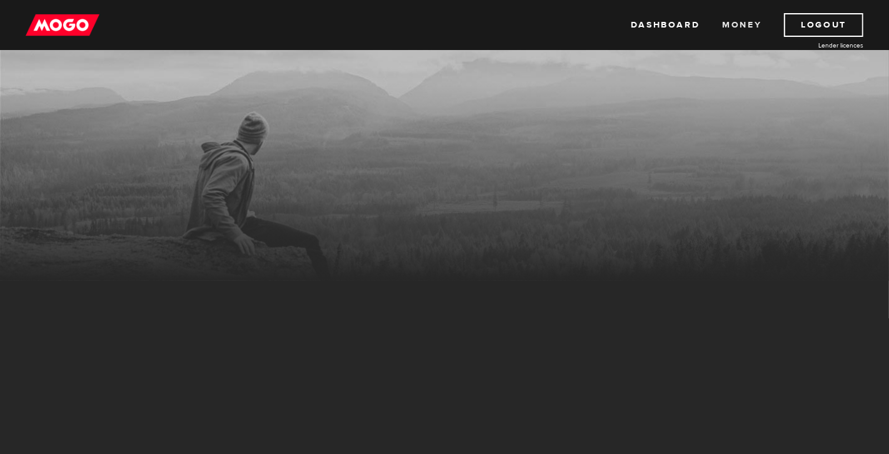
click at [752, 27] on link "Money" at bounding box center [741, 25] width 39 height 24
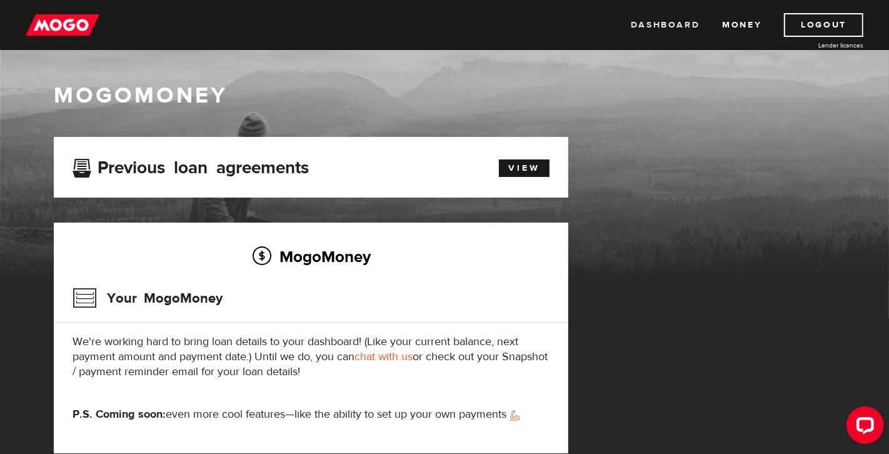
click at [662, 20] on link "Dashboard" at bounding box center [664, 25] width 69 height 24
click at [793, 22] on link "Logout" at bounding box center [823, 25] width 79 height 24
